Goal: Task Accomplishment & Management: Use online tool/utility

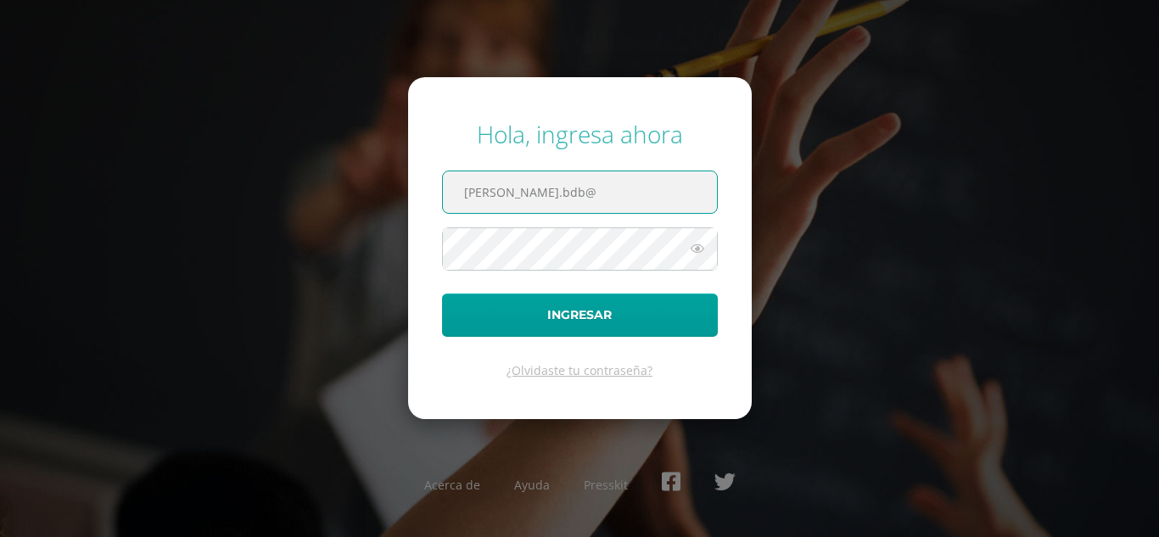
click at [600, 192] on input "[PERSON_NAME].bdb@" at bounding box center [580, 192] width 274 height 42
type input "[PERSON_NAME][EMAIL_ADDRESS][DOMAIN_NAME]"
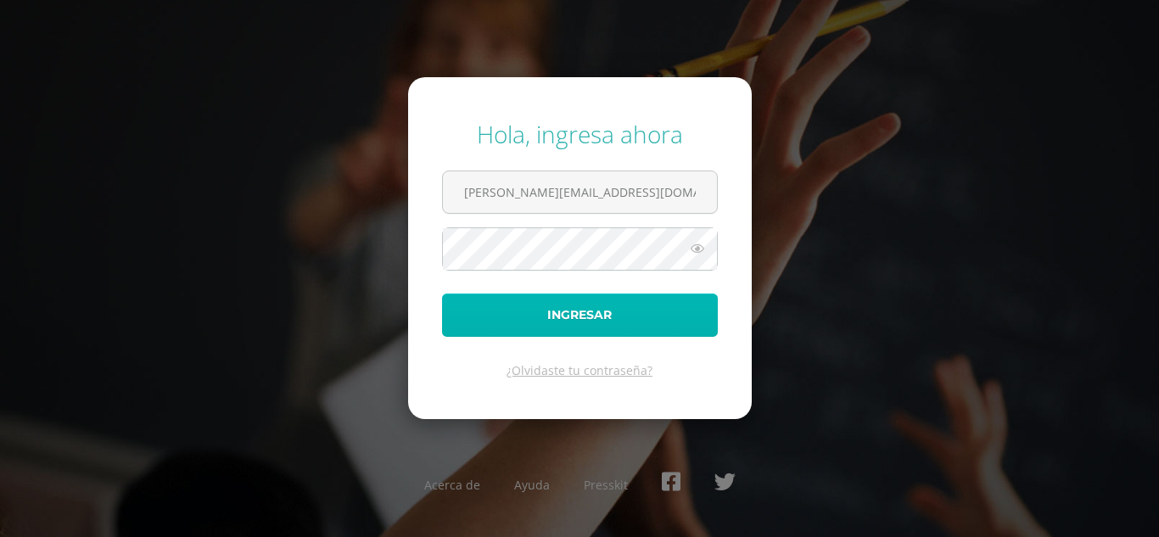
click at [555, 317] on button "Ingresar" at bounding box center [580, 314] width 276 height 43
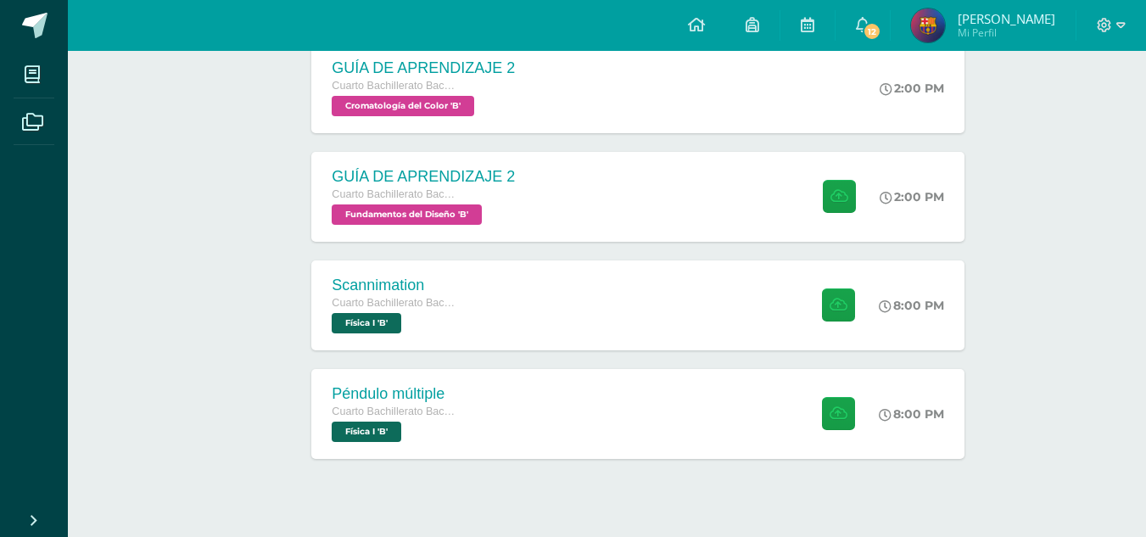
scroll to position [531, 0]
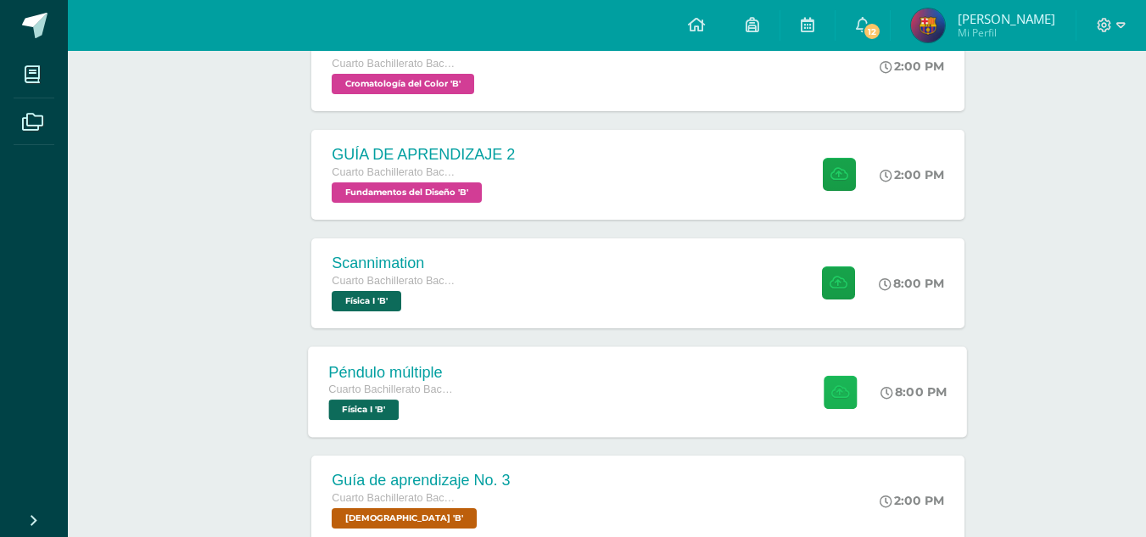
click at [843, 398] on icon at bounding box center [840, 391] width 18 height 14
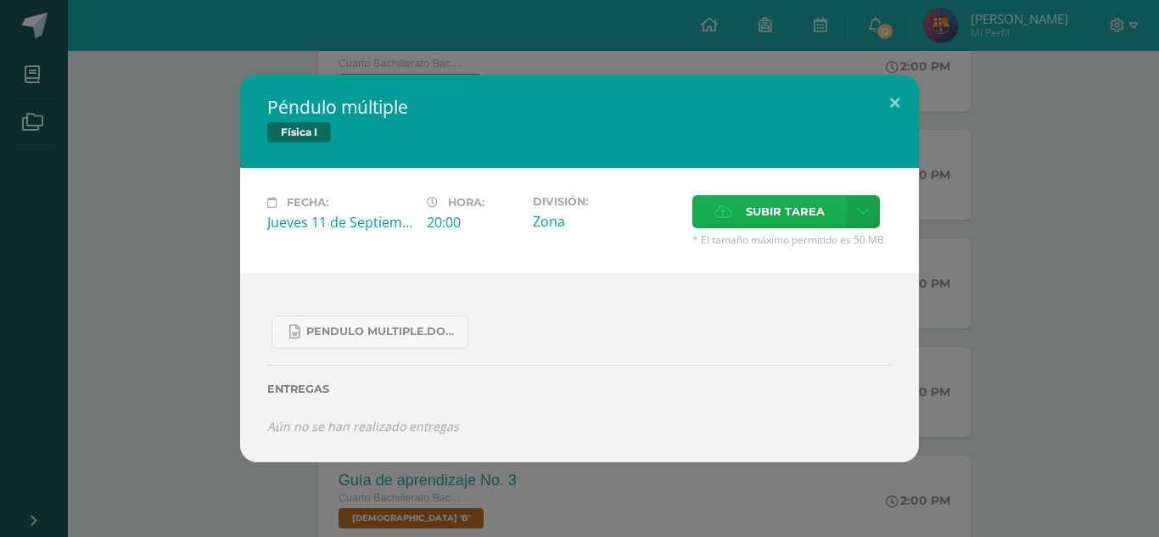
click at [774, 219] on span "Subir tarea" at bounding box center [785, 211] width 79 height 31
click at [0, 0] on input "Subir tarea" at bounding box center [0, 0] width 0 height 0
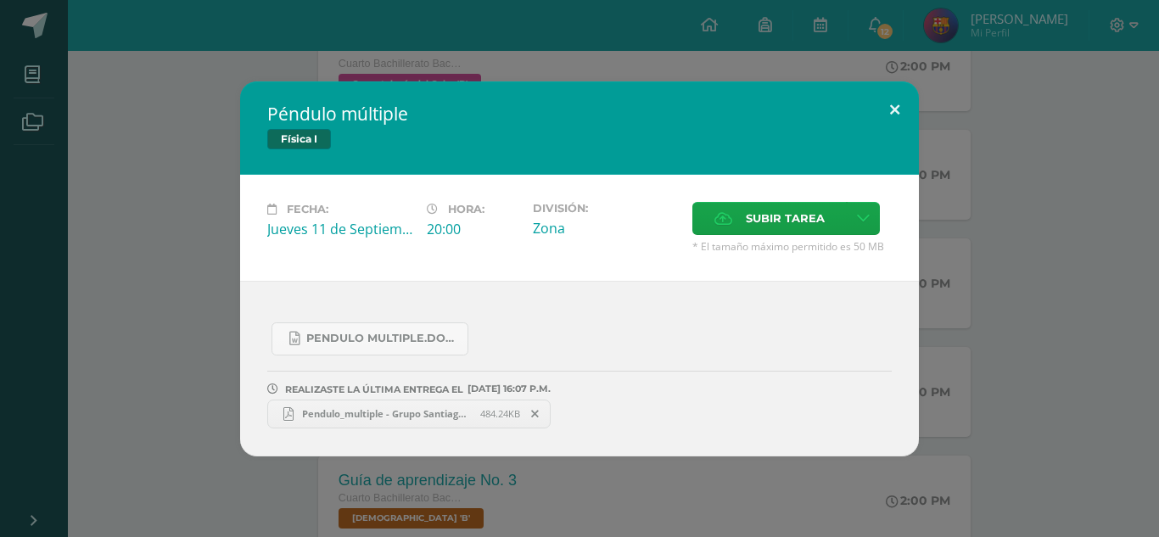
click at [891, 111] on button at bounding box center [894, 110] width 48 height 58
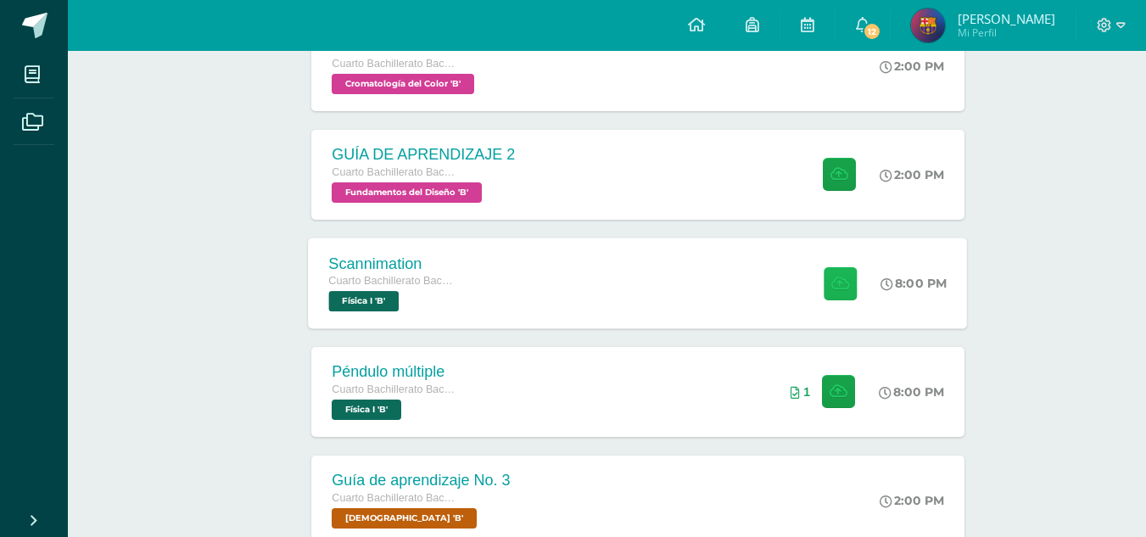
click at [825, 280] on button at bounding box center [840, 282] width 33 height 33
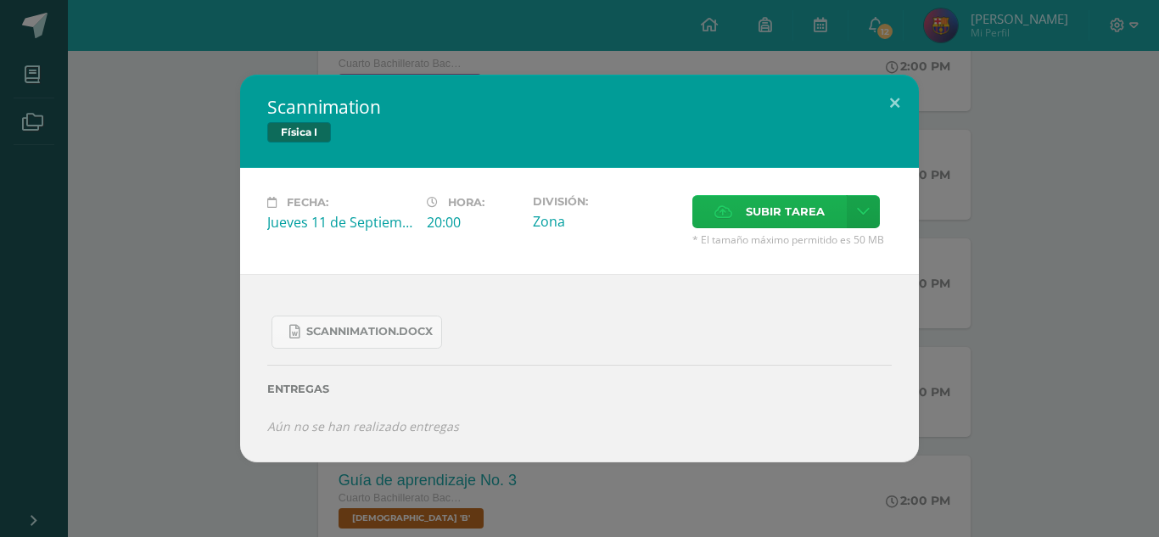
click at [738, 209] on label "Subir tarea" at bounding box center [769, 211] width 154 height 33
click at [0, 0] on input "Subir tarea" at bounding box center [0, 0] width 0 height 0
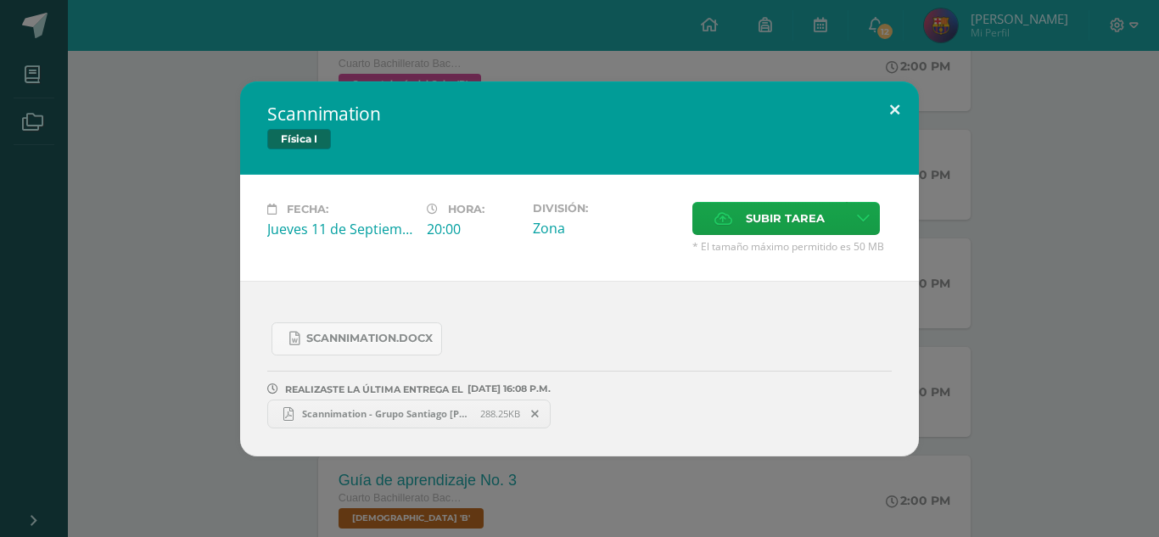
click at [893, 103] on button at bounding box center [894, 110] width 48 height 58
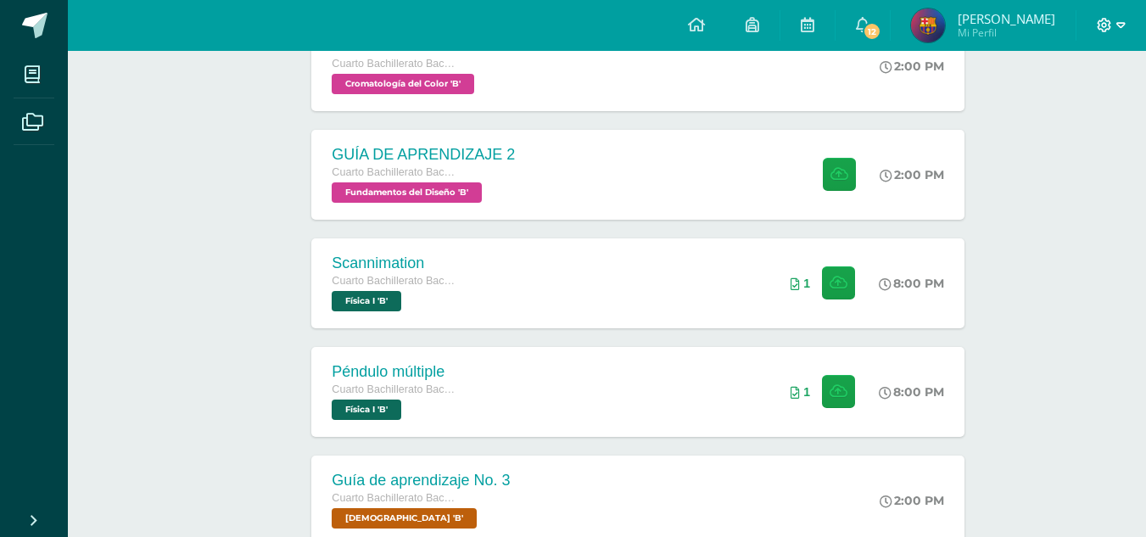
click at [1116, 25] on icon at bounding box center [1120, 25] width 9 height 15
click at [1041, 110] on span "Cerrar sesión" at bounding box center [1067, 115] width 76 height 16
